Goal: Information Seeking & Learning: Find specific page/section

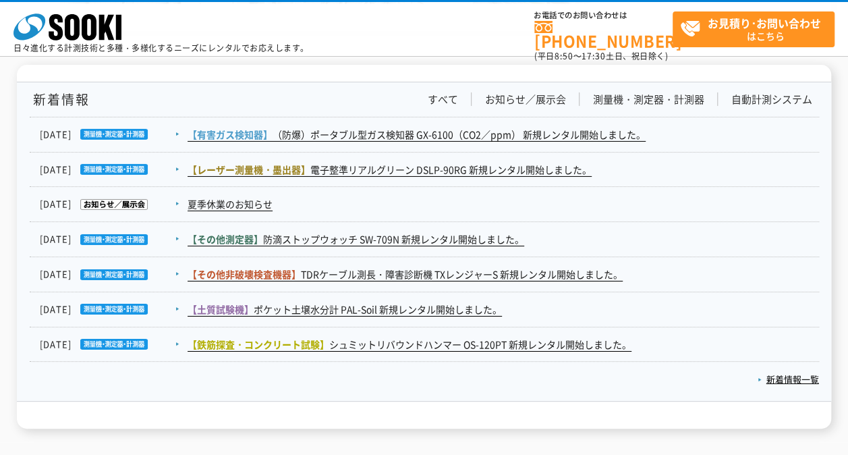
scroll to position [2227, 0]
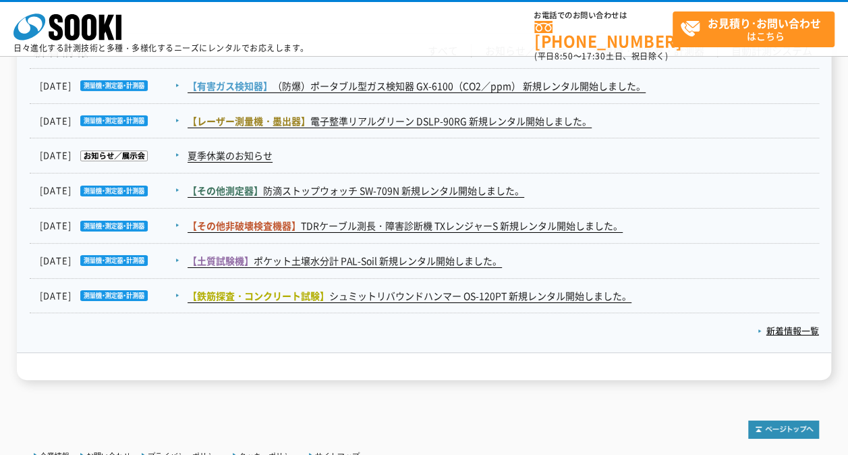
click at [246, 161] on dd "夏季休業のお知らせ" at bounding box center [425, 155] width 790 height 35
click at [248, 154] on link "夏季休業のお知らせ" at bounding box center [230, 155] width 85 height 14
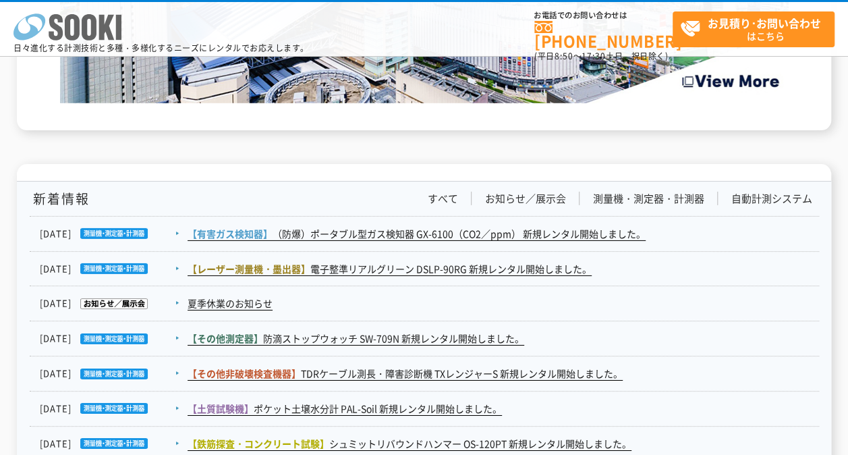
scroll to position [2070, 0]
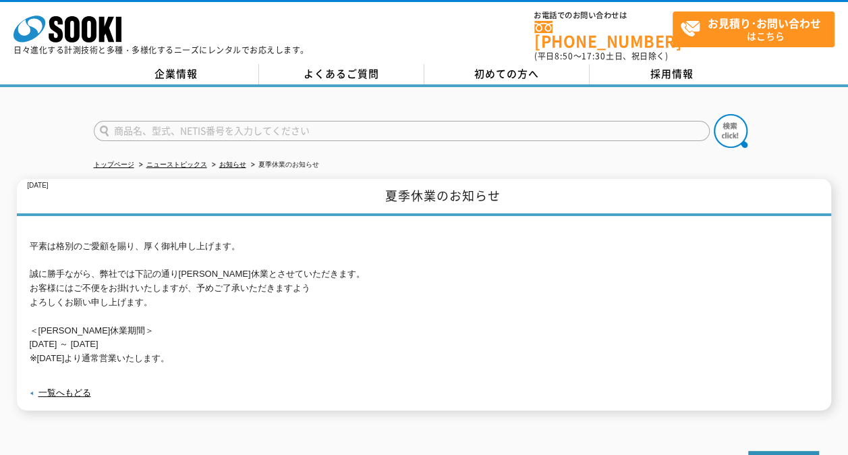
drag, startPoint x: 418, startPoint y: 313, endPoint x: 348, endPoint y: 273, distance: 80.4
click at [418, 312] on p "平素は格別のご愛顧を賜り、厚く御礼申し上げます。 誠に勝手ながら、弊社では下記の通り[PERSON_NAME]休業とさせていただきます。 お客様にはご不便をお…" at bounding box center [425, 303] width 790 height 126
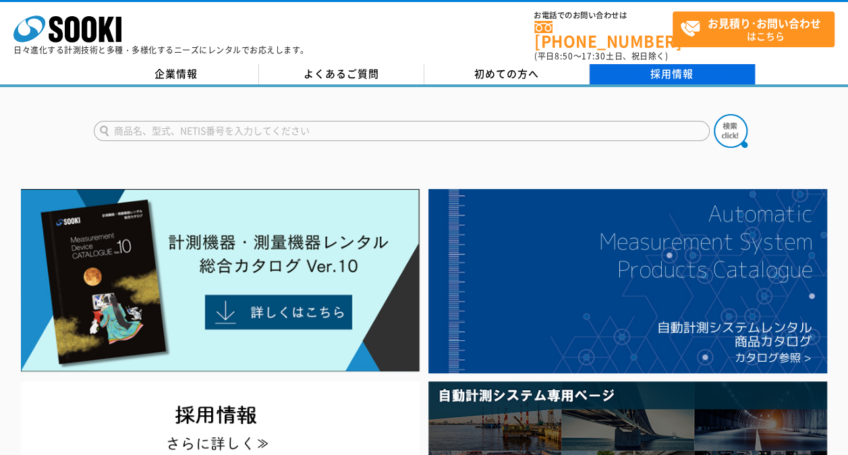
click at [661, 67] on link "採用情報" at bounding box center [672, 74] width 165 height 20
